Goal: Find specific page/section: Find specific page/section

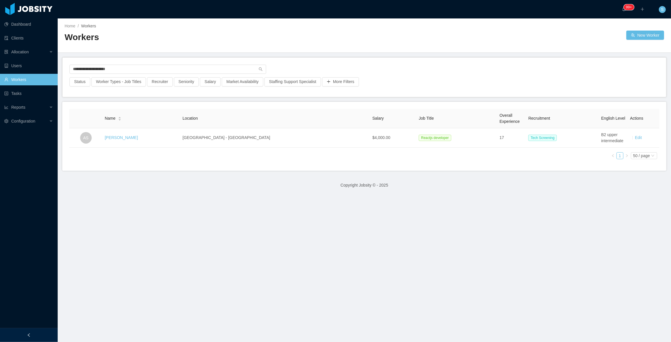
click at [211, 67] on input "**********" at bounding box center [167, 69] width 197 height 9
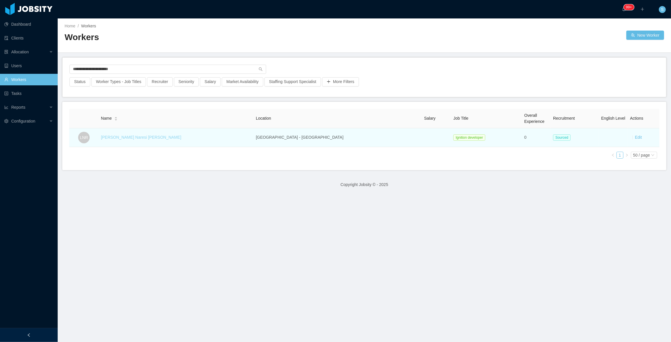
type input "**********"
click at [140, 140] on link "Lucas Naresi Romano" at bounding box center [141, 137] width 80 height 5
